Goal: Information Seeking & Learning: Learn about a topic

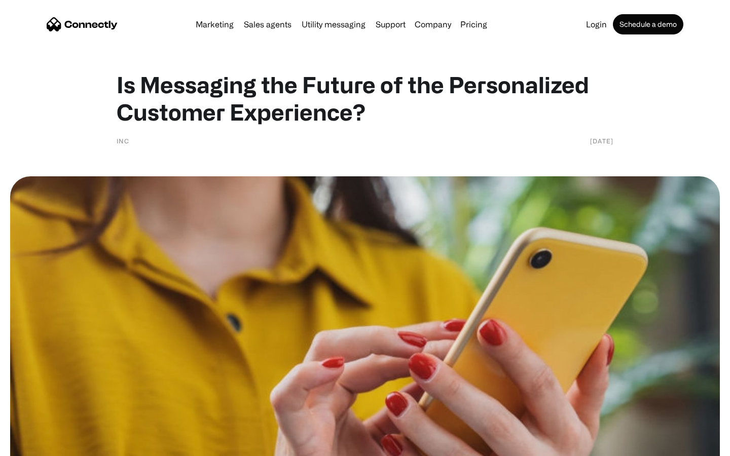
scroll to position [1462, 0]
